Goal: Task Accomplishment & Management: Manage account settings

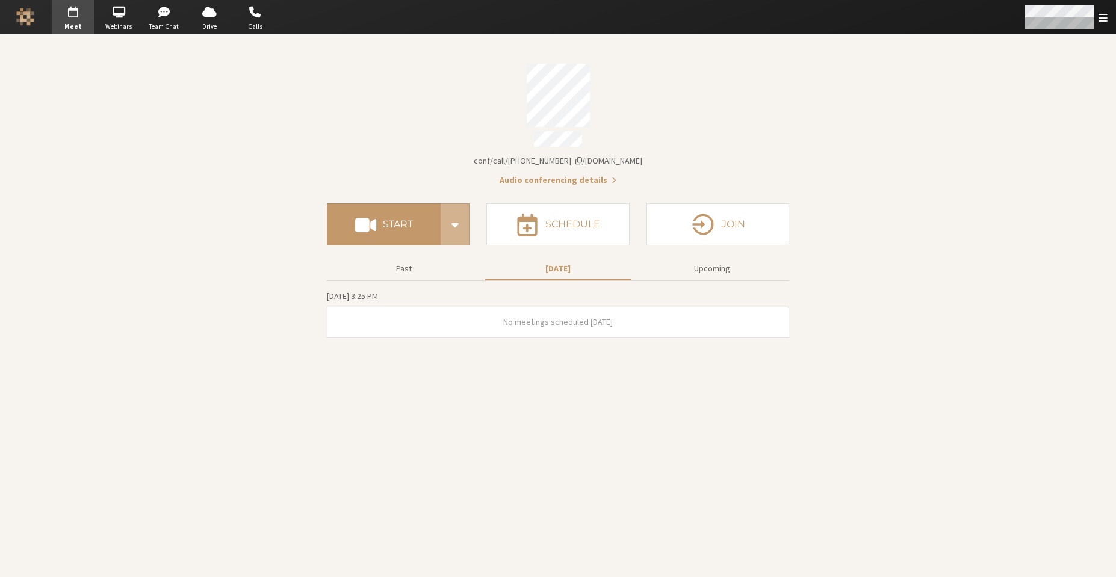
click at [1099, 21] on span "Open menu" at bounding box center [1103, 17] width 9 height 11
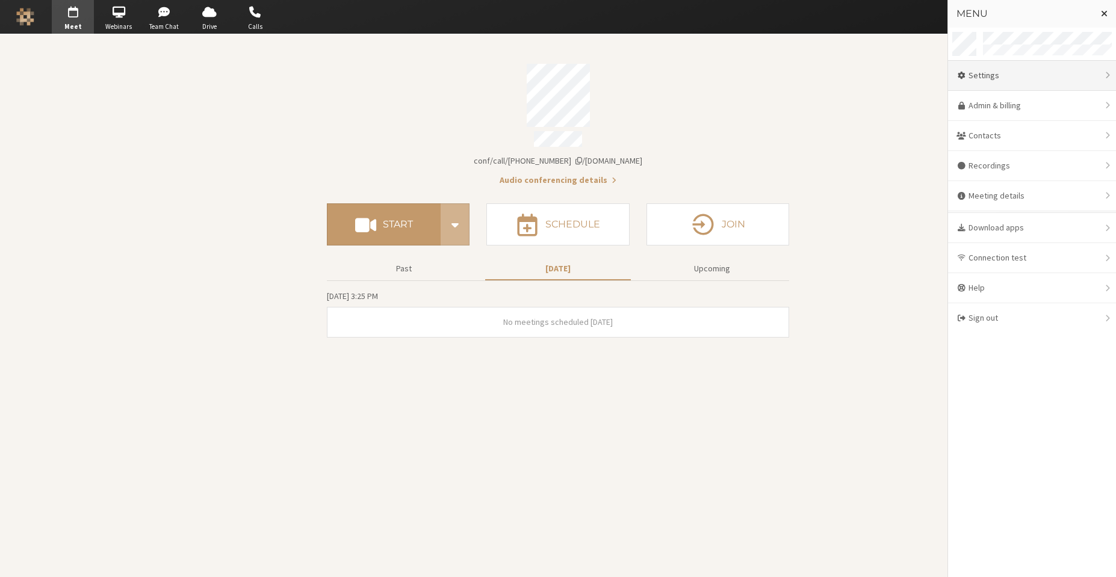
click at [996, 76] on div "Settings" at bounding box center [1032, 76] width 168 height 30
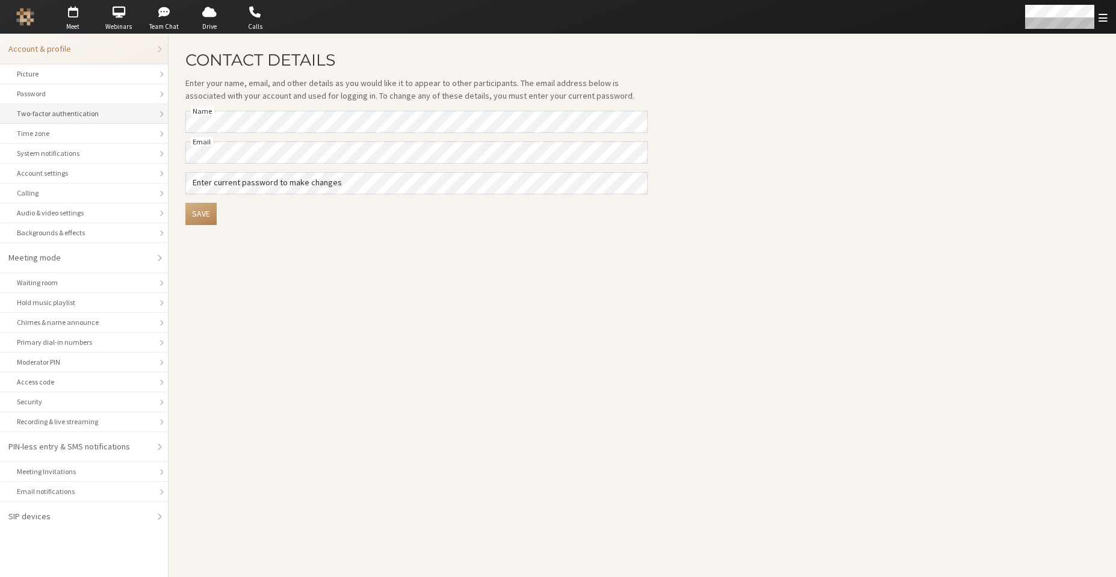
click at [92, 117] on div "Two-factor authentication" at bounding box center [84, 113] width 134 height 11
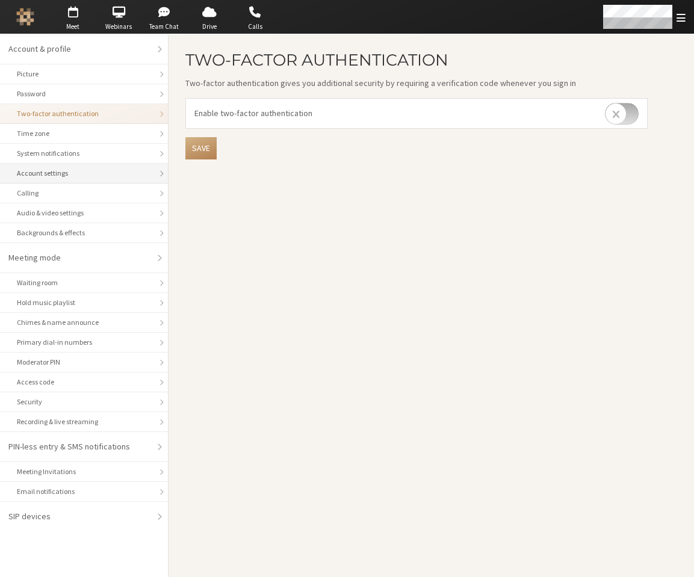
click at [105, 180] on li "Account settings" at bounding box center [84, 174] width 168 height 20
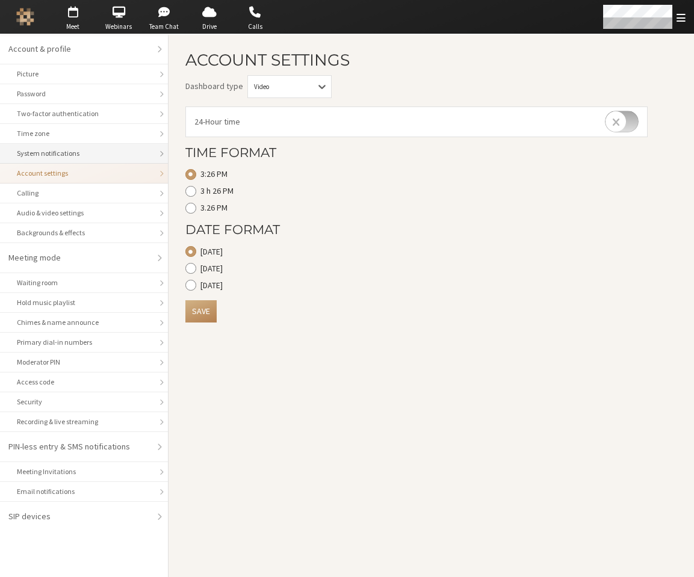
click at [96, 158] on div "System notifications" at bounding box center [84, 153] width 134 height 11
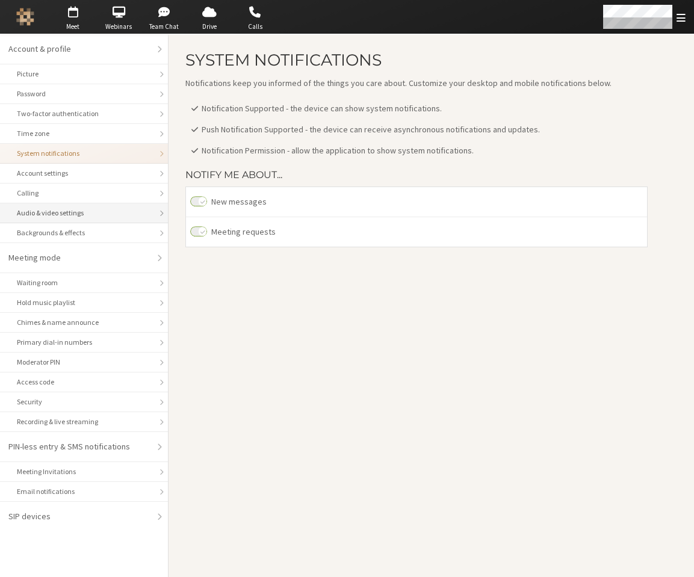
click at [108, 220] on li "Audio & video settings" at bounding box center [84, 213] width 168 height 20
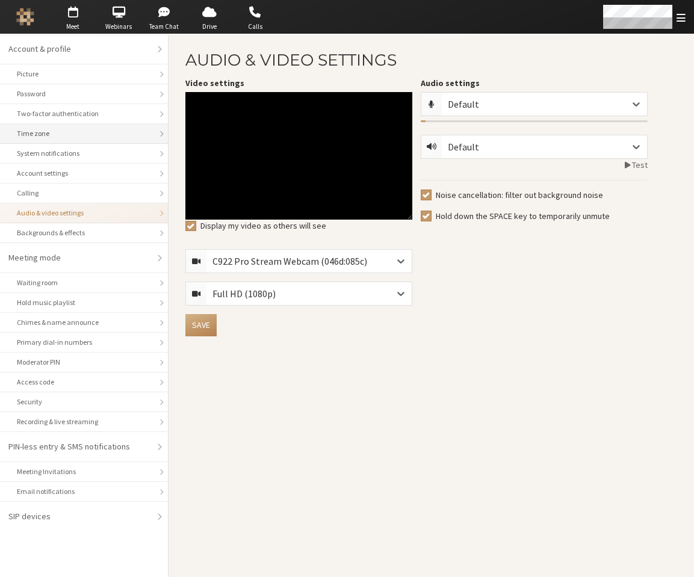
click at [90, 136] on div "Time zone" at bounding box center [84, 133] width 134 height 11
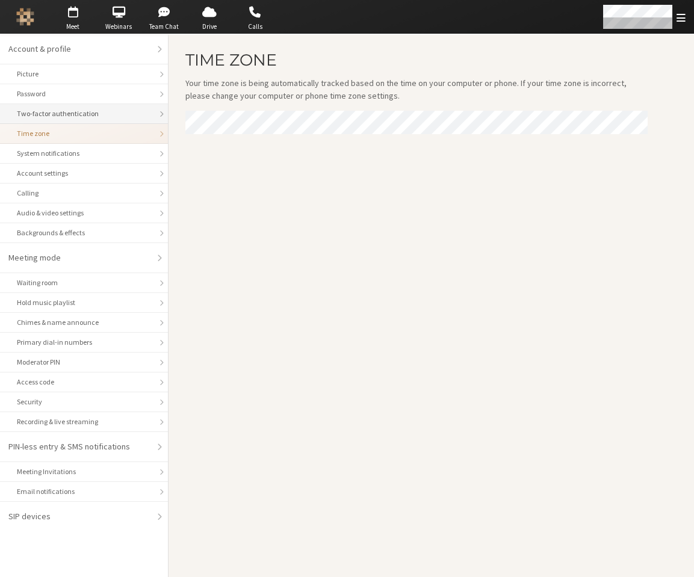
click at [90, 118] on div "Two-factor authentication" at bounding box center [84, 113] width 134 height 11
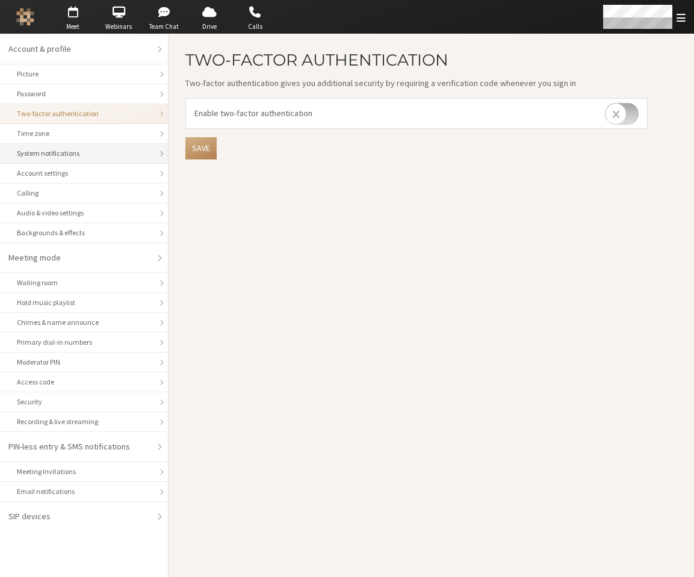
click at [76, 161] on li "System notifications" at bounding box center [84, 154] width 168 height 20
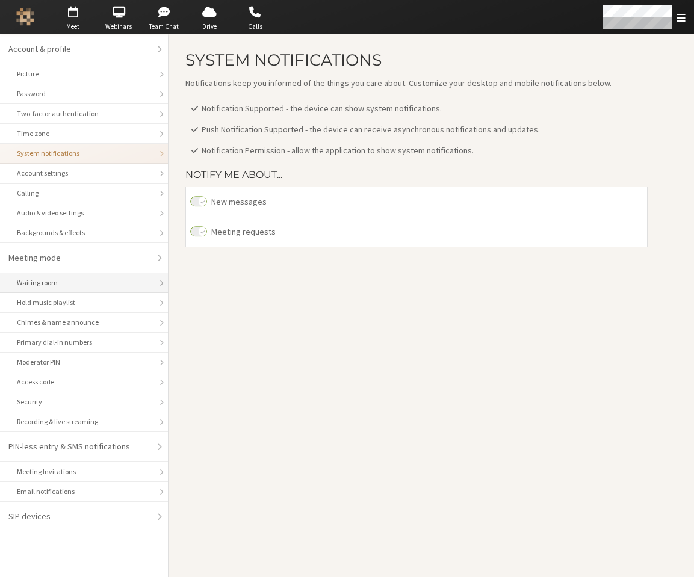
click at [94, 278] on div "Waiting room" at bounding box center [84, 283] width 134 height 11
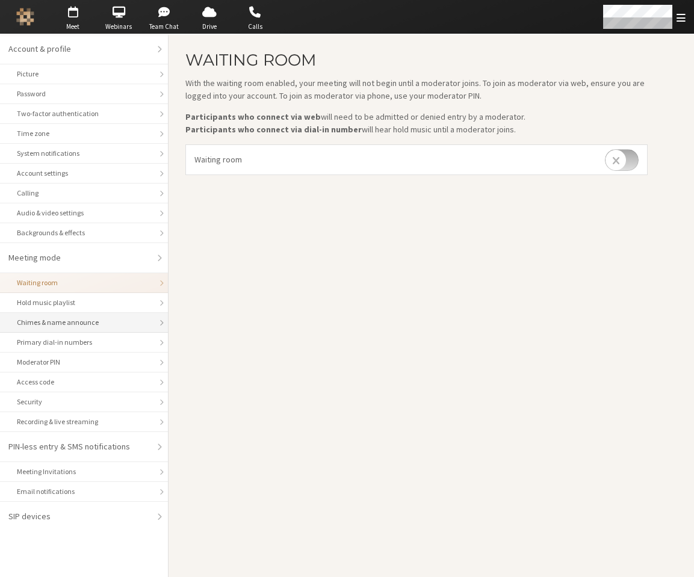
click at [84, 313] on li "Chimes & name announce" at bounding box center [84, 323] width 168 height 20
